Goal: Information Seeking & Learning: Learn about a topic

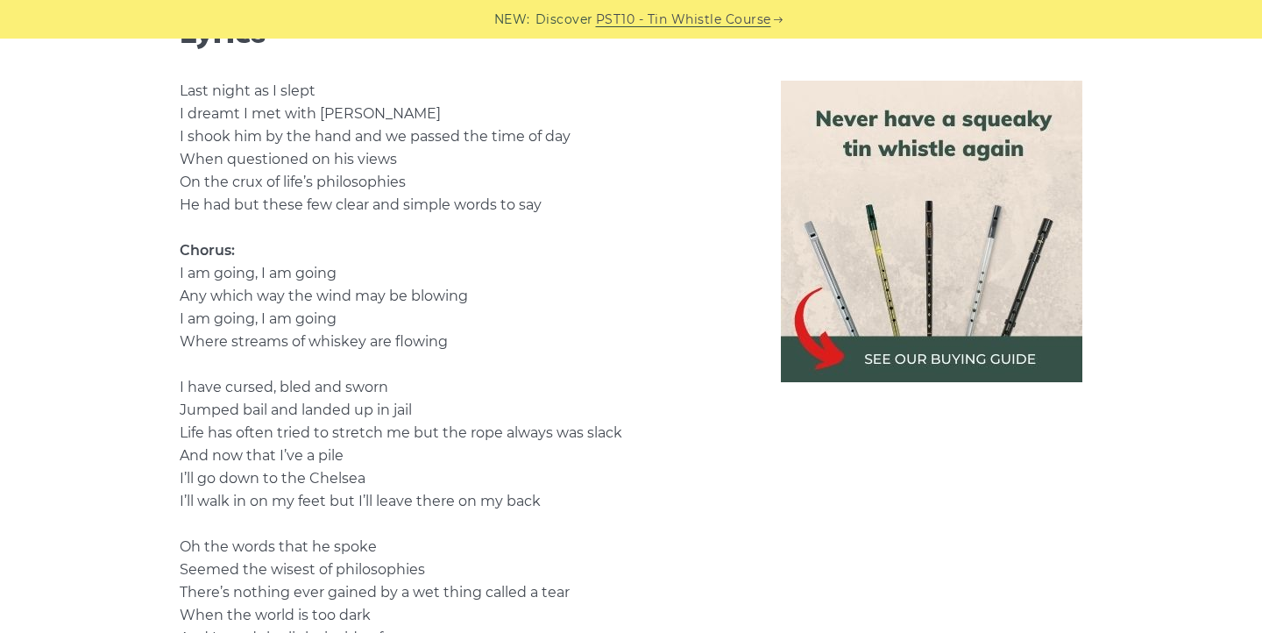
scroll to position [1107, 0]
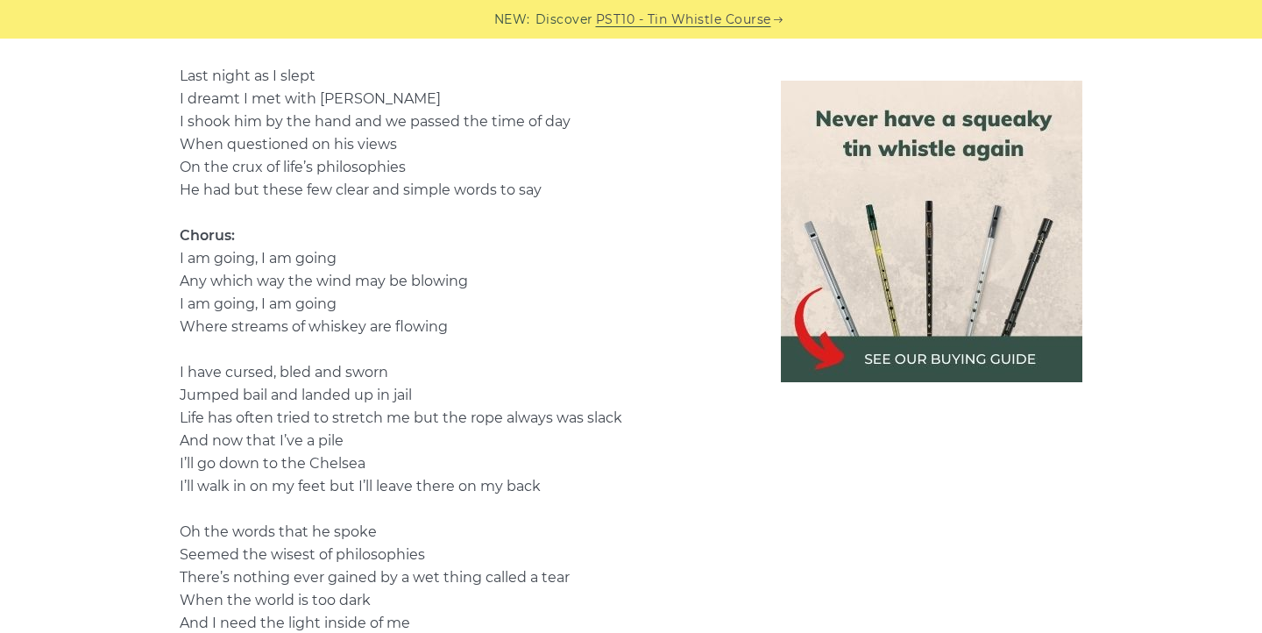
click at [991, 338] on img at bounding box center [931, 231] width 301 height 301
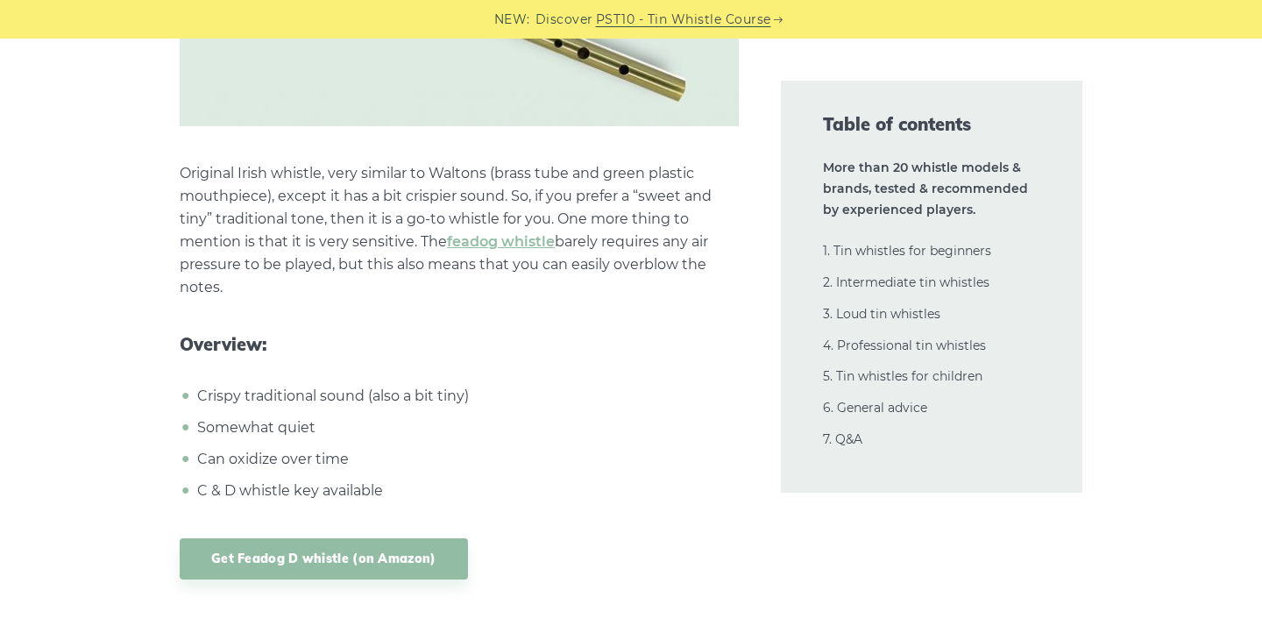
scroll to position [4307, 0]
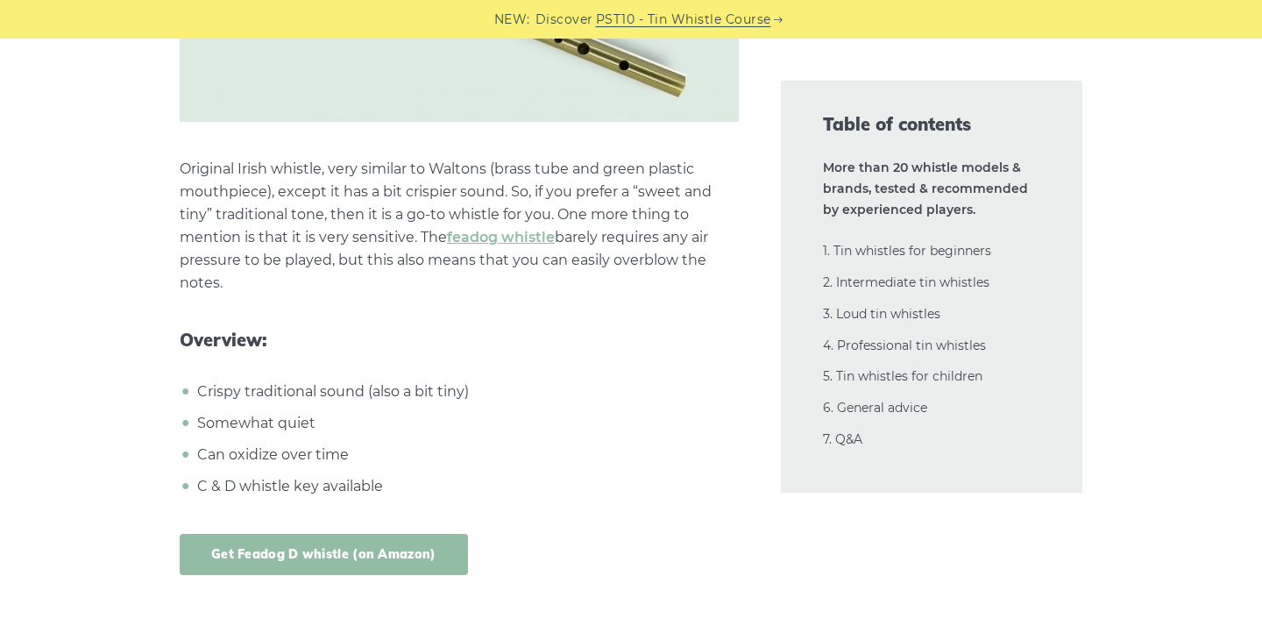
click at [407, 557] on link "Get Feadog D whistle (on Amazon)" at bounding box center [324, 554] width 288 height 41
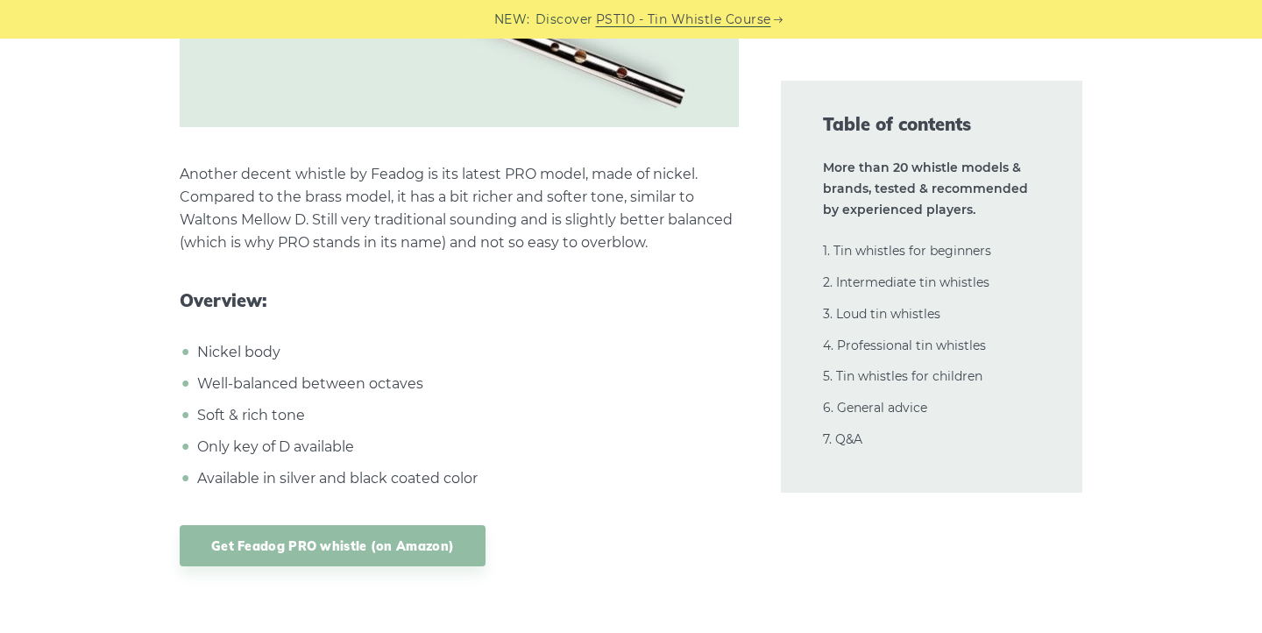
scroll to position [5183, 0]
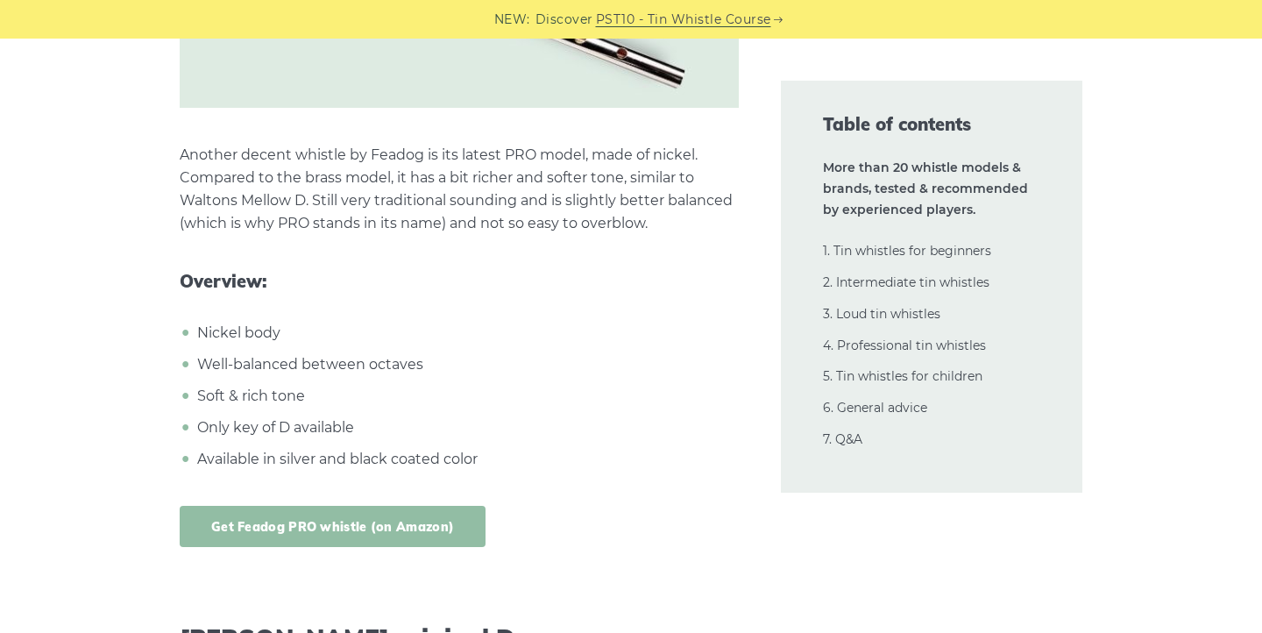
click at [345, 524] on link "Get Feadog PRO whistle (on Amazon)" at bounding box center [333, 526] width 306 height 41
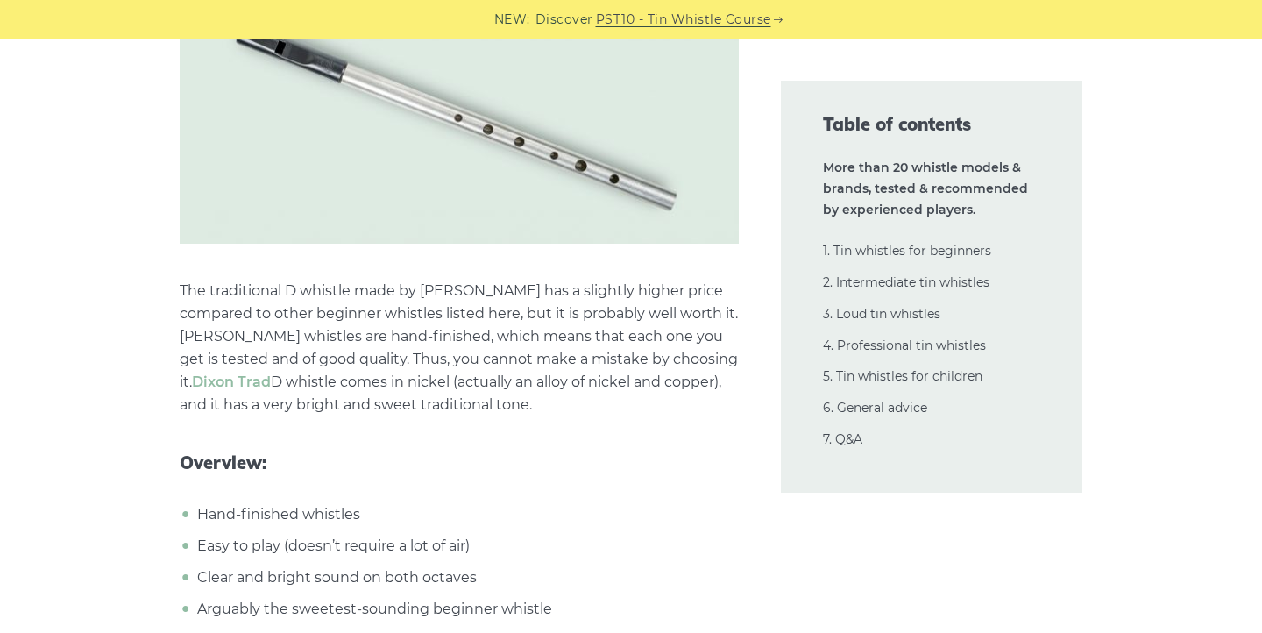
scroll to position [8274, 0]
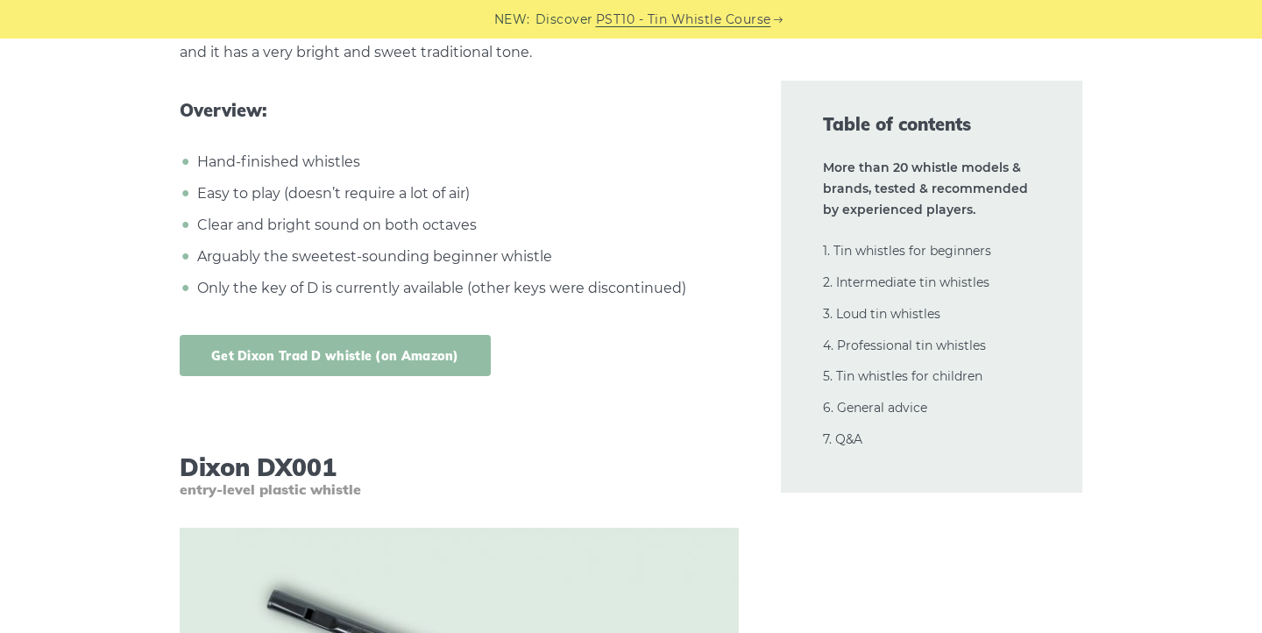
click at [393, 355] on link "Get Dixon Trad D whistle (on Amazon)" at bounding box center [335, 355] width 311 height 41
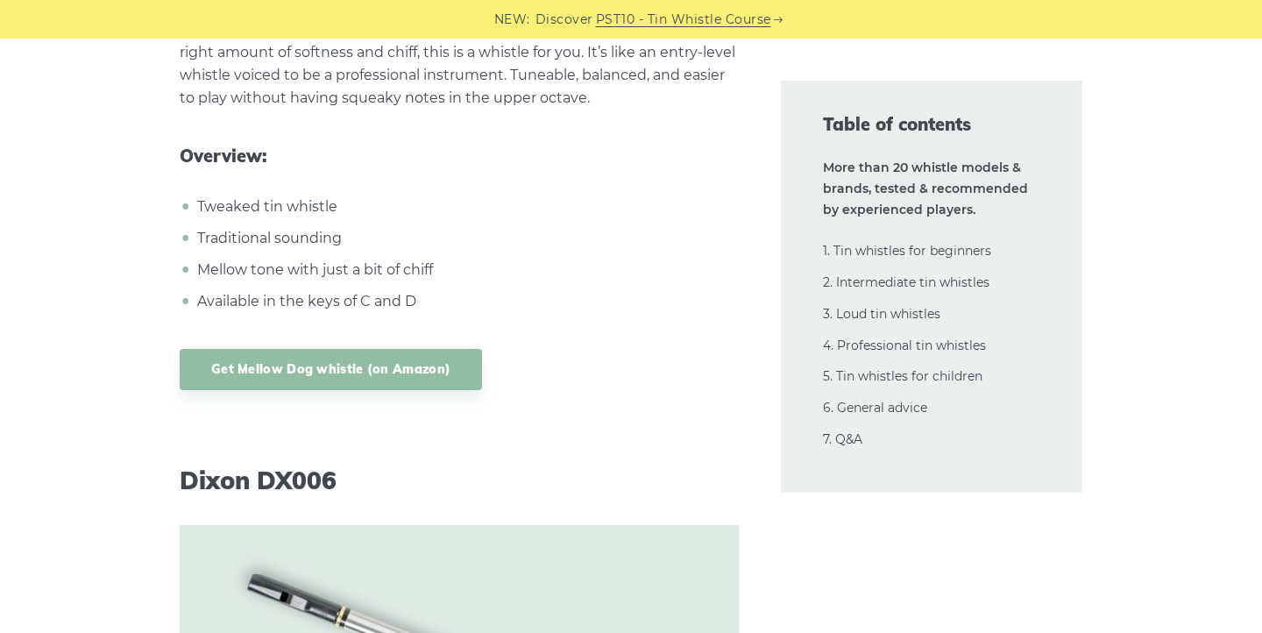
scroll to position [16647, 0]
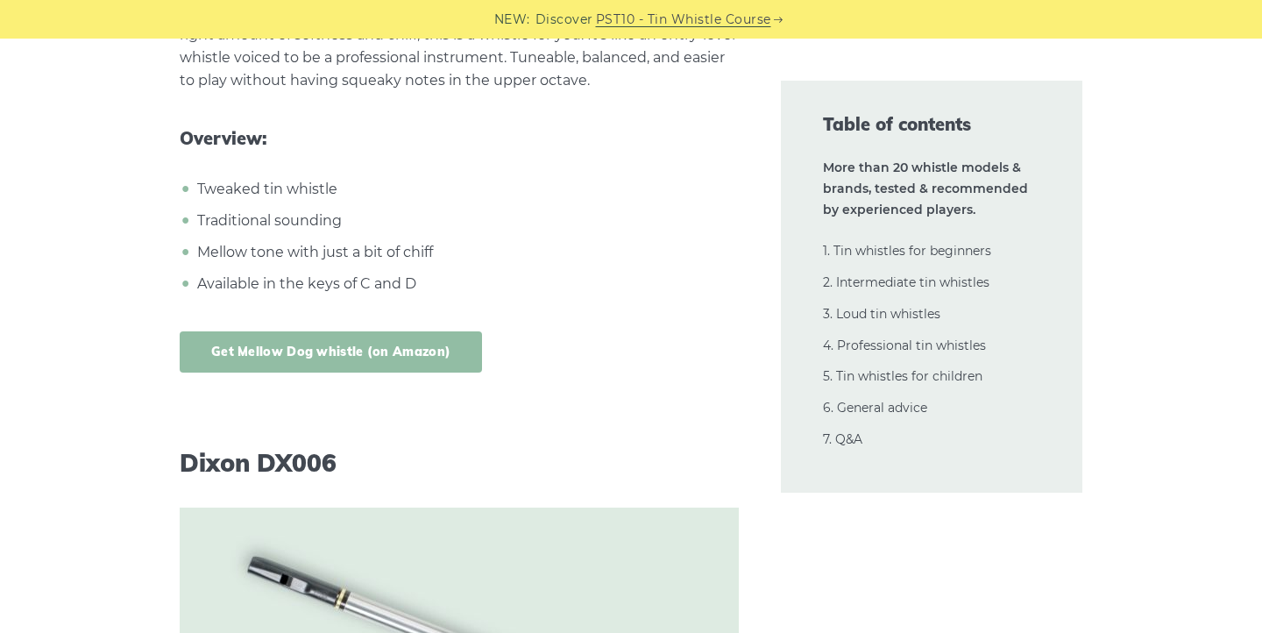
click at [446, 331] on link "Get Mellow Dog whistle (on Amazon)" at bounding box center [331, 351] width 302 height 41
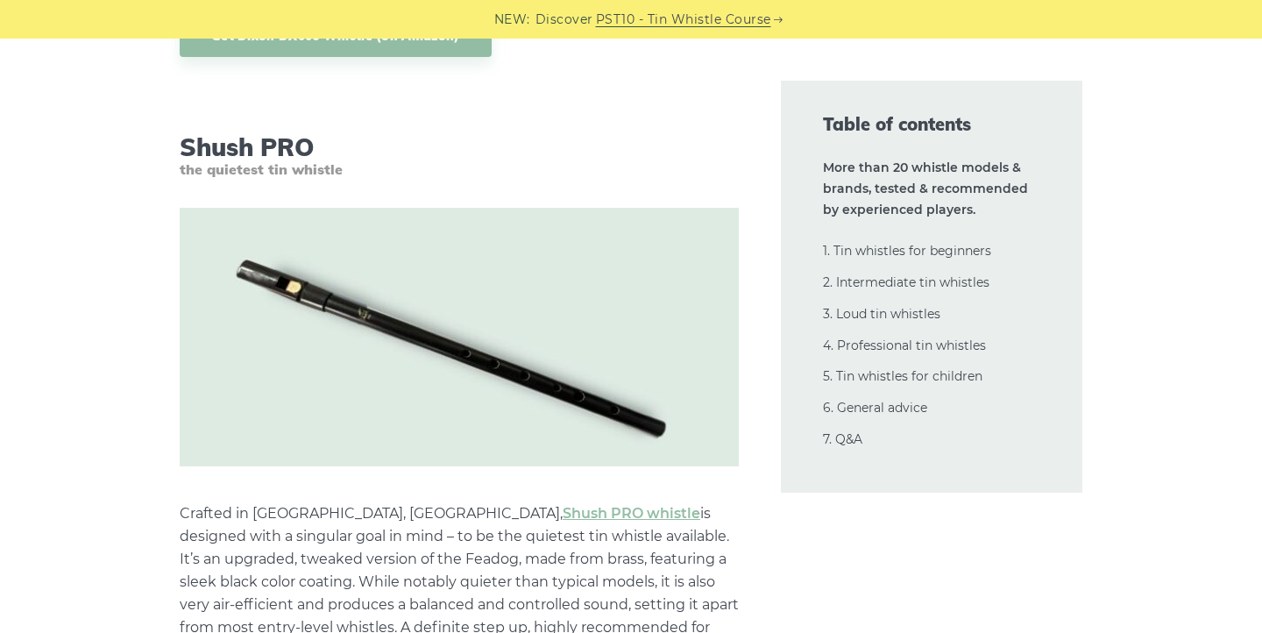
scroll to position [17770, 0]
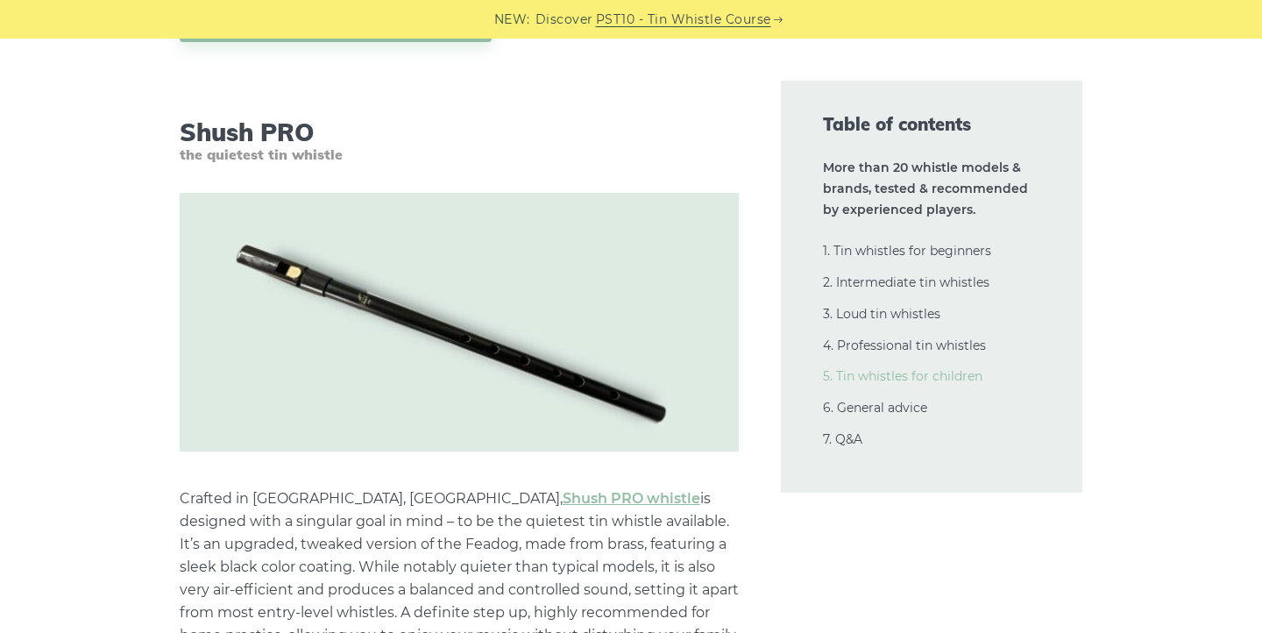
click at [875, 374] on link "5. Tin whistles for children" at bounding box center [902, 376] width 159 height 16
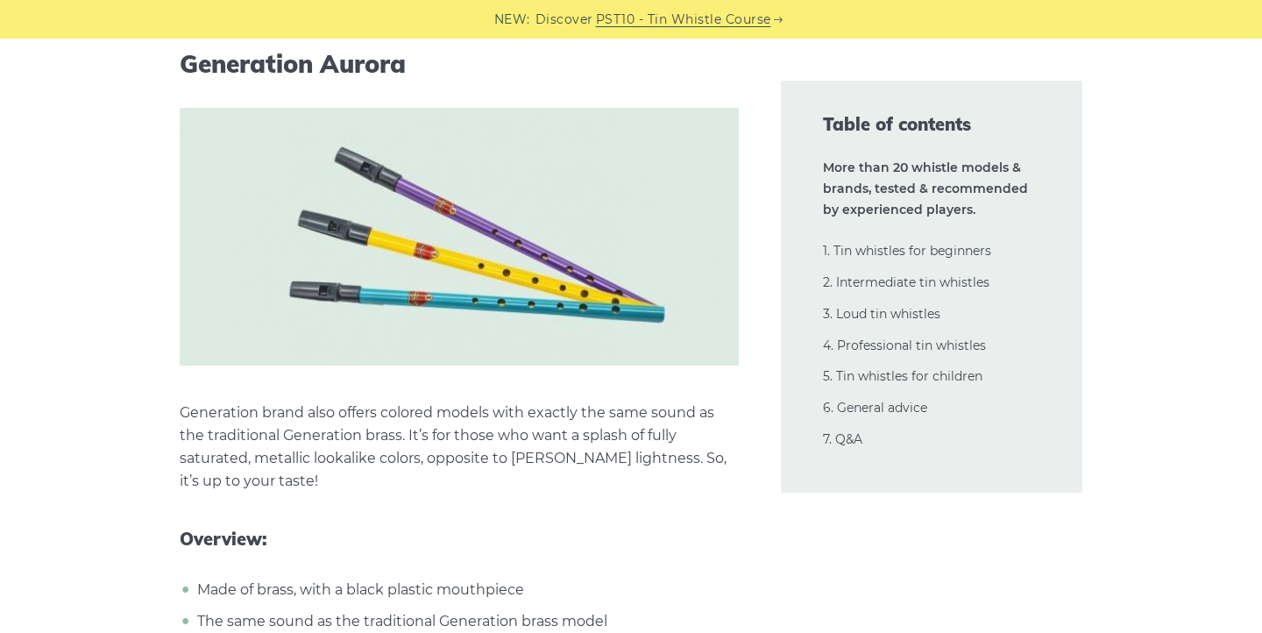
scroll to position [34119, 0]
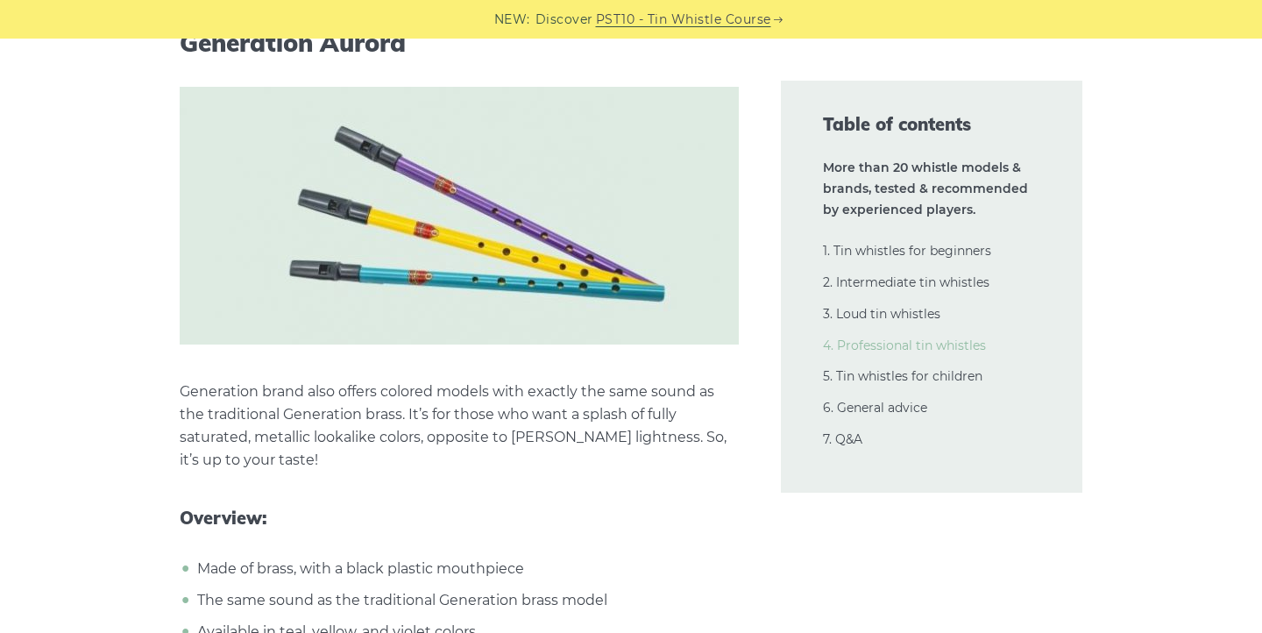
click at [855, 343] on link "4. Professional tin whistles" at bounding box center [904, 345] width 163 height 16
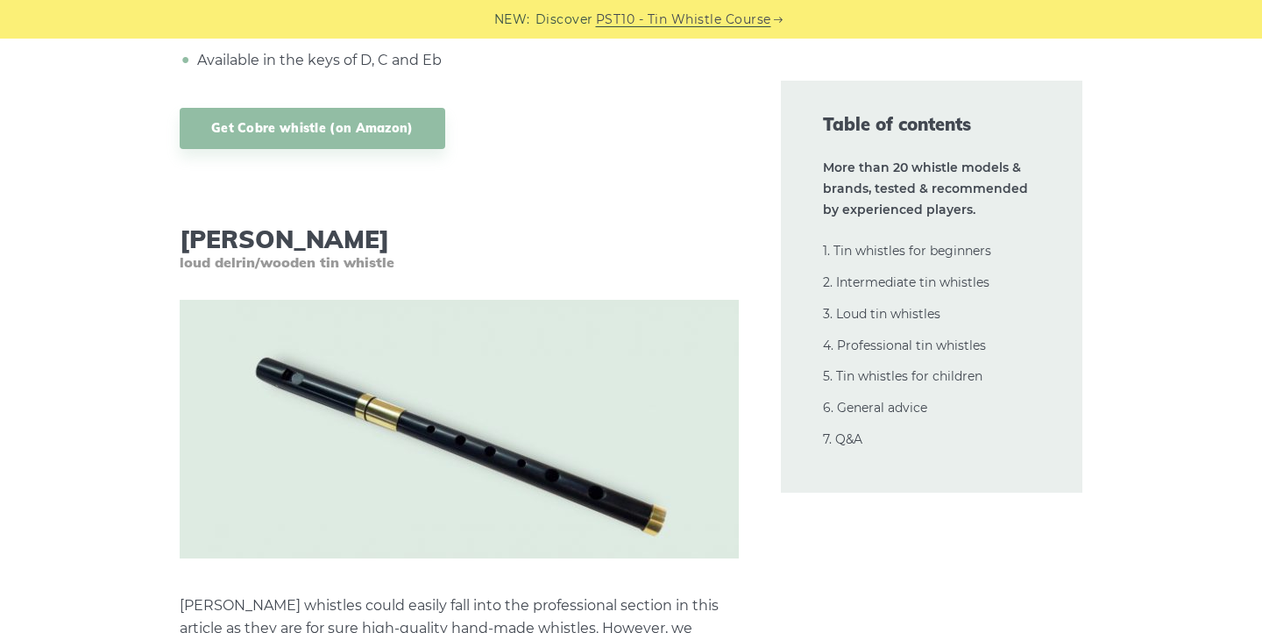
scroll to position [23364, 0]
